Goal: Information Seeking & Learning: Find specific page/section

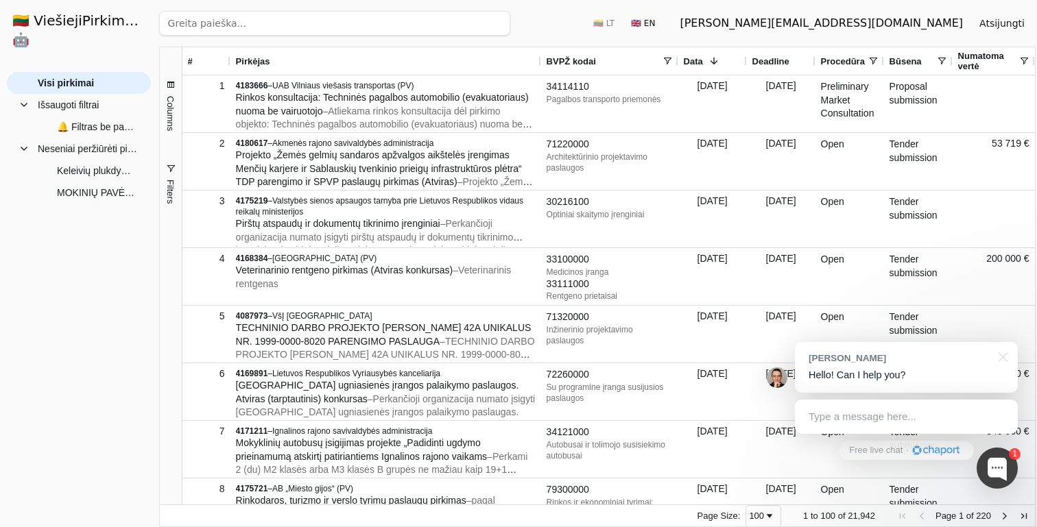
click at [602, 63] on div "BVPŽ kodai" at bounding box center [604, 60] width 115 height 27
click at [667, 58] on span at bounding box center [667, 61] width 11 height 11
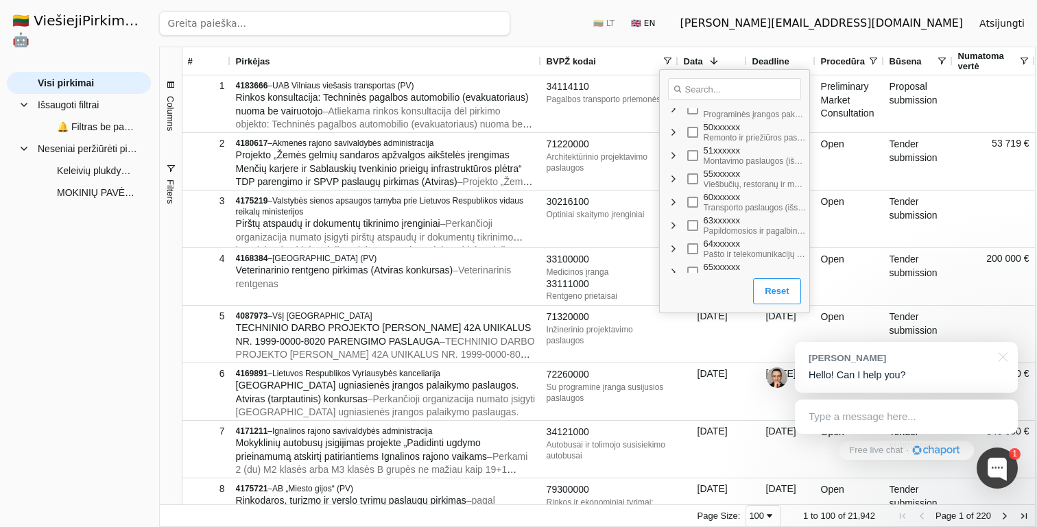
scroll to position [539, 0]
click at [674, 207] on span "Filter List" at bounding box center [673, 210] width 11 height 11
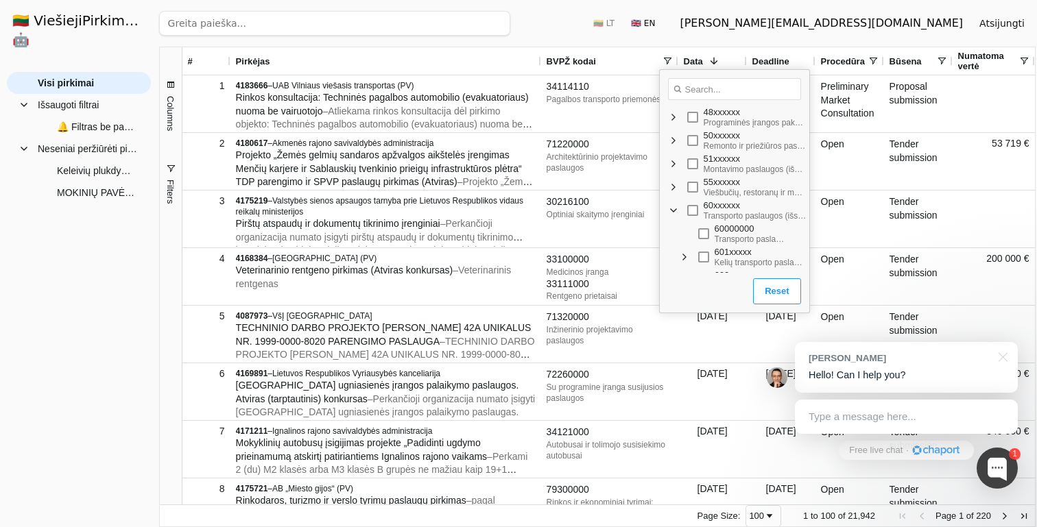
click at [697, 210] on div "Filter List" at bounding box center [692, 210] width 11 height 11
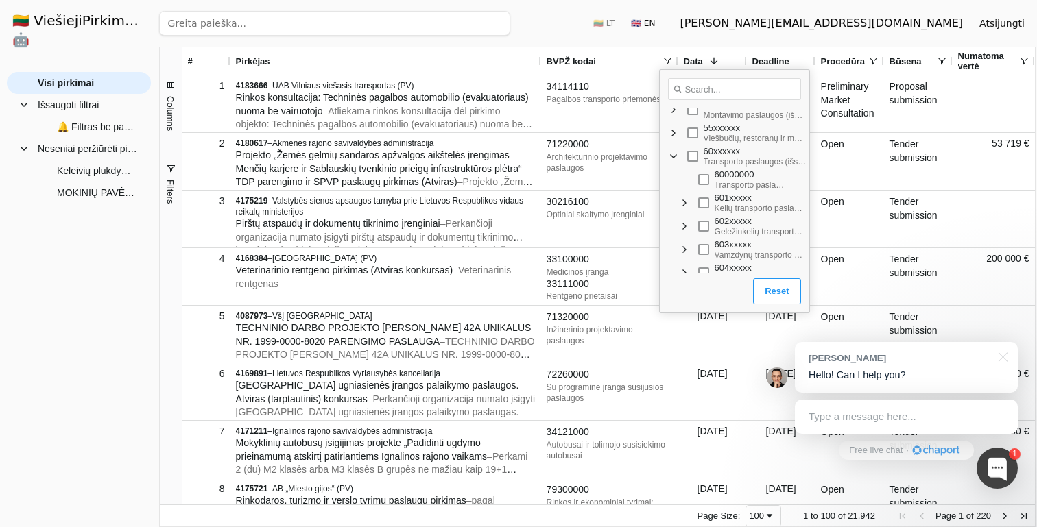
scroll to position [601, 0]
click at [684, 198] on span "Filter List" at bounding box center [684, 194] width 11 height 11
click at [694, 195] on span "Filter List" at bounding box center [695, 196] width 11 height 11
